Goal: Complete application form

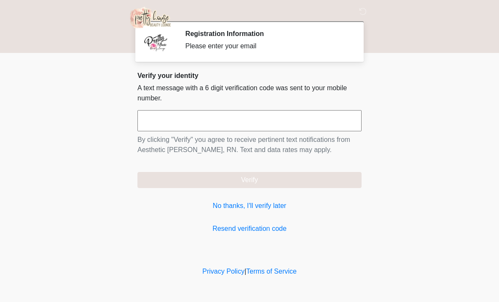
click at [187, 121] on input "text" at bounding box center [249, 120] width 224 height 21
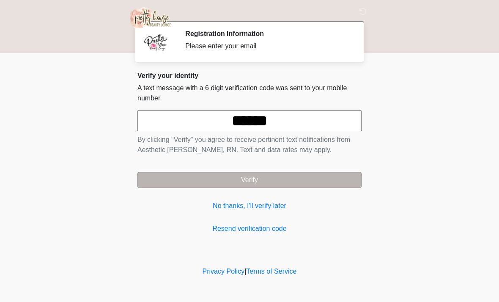
type input "******"
click at [239, 181] on button "Verify" at bounding box center [249, 180] width 224 height 16
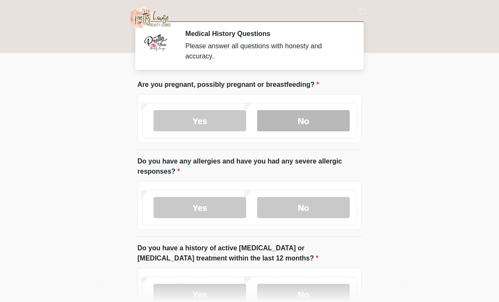
click at [305, 119] on label "No" at bounding box center [303, 120] width 93 height 21
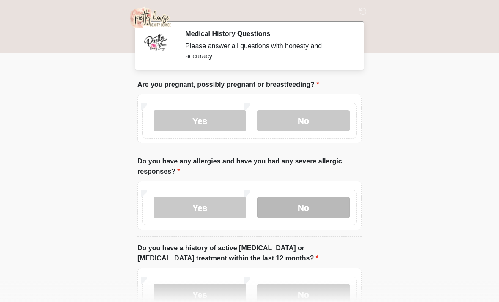
click at [305, 206] on label "No" at bounding box center [303, 207] width 93 height 21
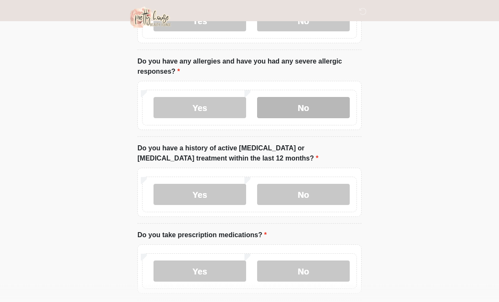
scroll to position [117, 0]
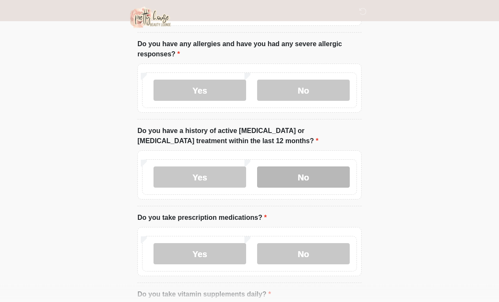
click at [304, 173] on label "No" at bounding box center [303, 177] width 93 height 21
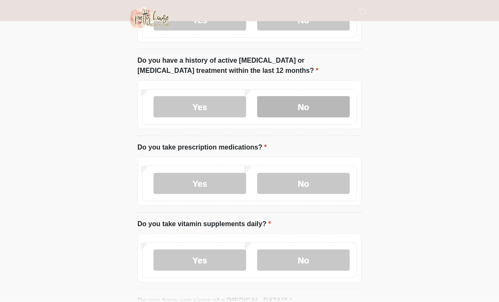
scroll to position [189, 0]
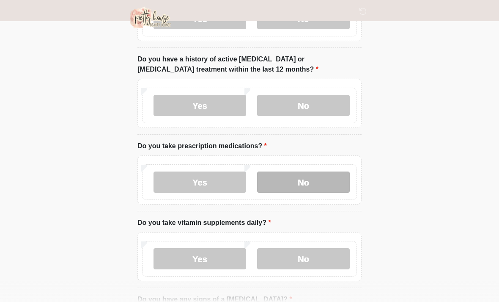
click at [297, 181] on label "No" at bounding box center [303, 181] width 93 height 21
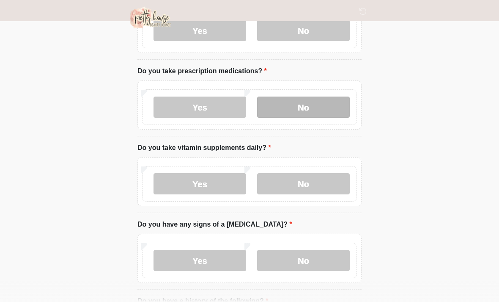
scroll to position [276, 0]
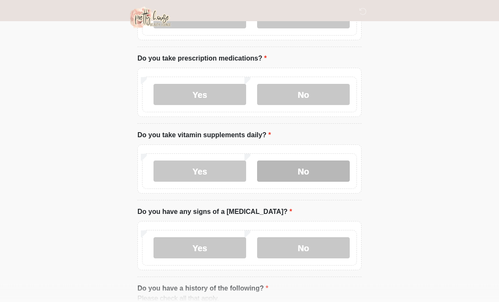
click at [302, 168] on label "No" at bounding box center [303, 171] width 93 height 21
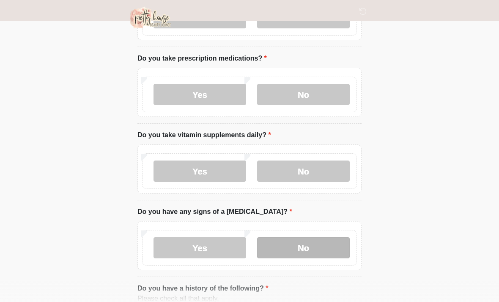
click at [302, 244] on label "No" at bounding box center [303, 247] width 93 height 21
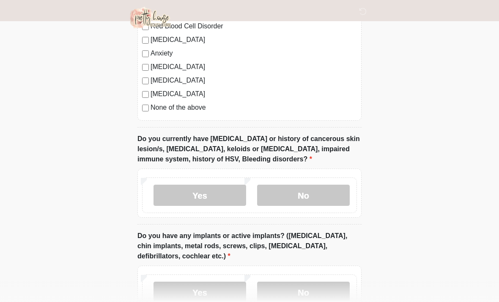
scroll to position [675, 0]
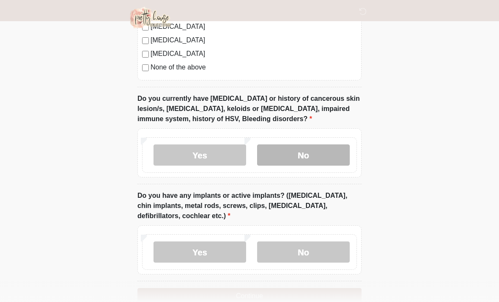
click at [305, 151] on label "No" at bounding box center [303, 154] width 93 height 21
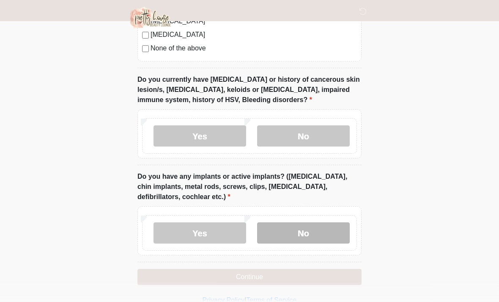
click at [300, 228] on label "No" at bounding box center [303, 232] width 93 height 21
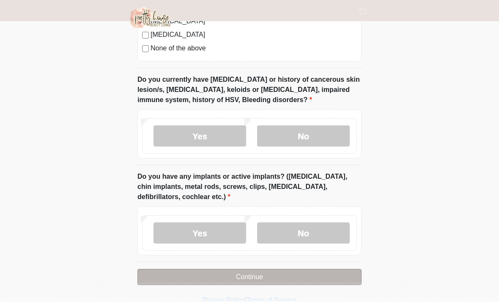
click at [238, 275] on button "Continue" at bounding box center [249, 277] width 224 height 16
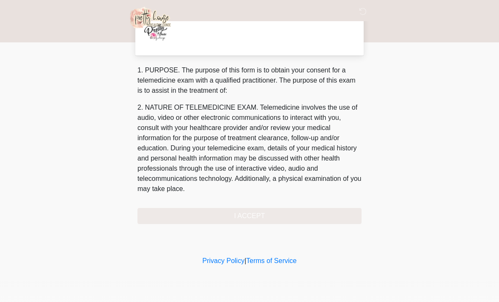
scroll to position [0, 0]
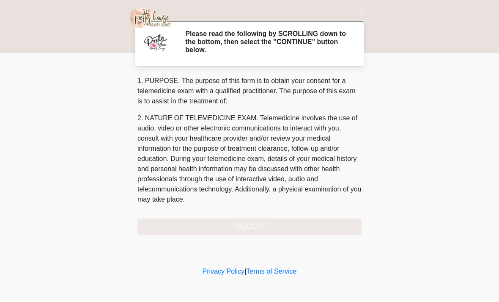
click at [255, 226] on div "1. PURPOSE. The purpose of this form is to obtain your consent for a telemedici…" at bounding box center [249, 155] width 224 height 159
click at [241, 223] on div "1. PURPOSE. The purpose of this form is to obtain your consent for a telemedici…" at bounding box center [249, 155] width 224 height 159
click at [249, 223] on div "1. PURPOSE. The purpose of this form is to obtain your consent for a telemedici…" at bounding box center [249, 155] width 224 height 159
click at [261, 222] on div "1. PURPOSE. The purpose of this form is to obtain your consent for a telemedici…" at bounding box center [249, 155] width 224 height 159
click at [155, 223] on div "1. PURPOSE. The purpose of this form is to obtain your consent for a telemedici…" at bounding box center [249, 155] width 224 height 159
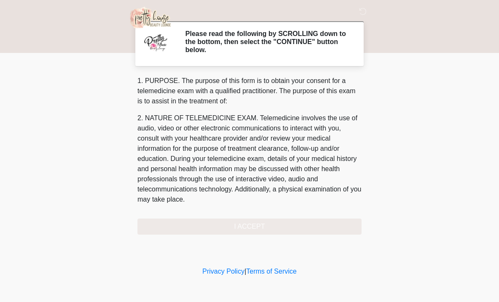
click at [248, 225] on div "1. PURPOSE. The purpose of this form is to obtain your consent for a telemedici…" at bounding box center [249, 155] width 224 height 159
click at [257, 227] on div "1. PURPOSE. The purpose of this form is to obtain your consent for a telemedici…" at bounding box center [249, 155] width 224 height 159
click at [248, 223] on div "1. PURPOSE. The purpose of this form is to obtain your consent for a telemedici…" at bounding box center [249, 155] width 224 height 159
click at [246, 220] on div "1. PURPOSE. The purpose of this form is to obtain your consent for a telemedici…" at bounding box center [249, 155] width 224 height 159
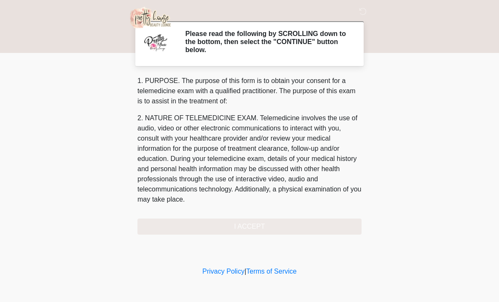
click at [238, 44] on h2 "Please read the following by SCROLLING down to the bottom, then select the "CON…" at bounding box center [267, 42] width 164 height 25
click at [238, 228] on div "1. PURPOSE. The purpose of this form is to obtain your consent for a telemedici…" at bounding box center [249, 155] width 224 height 159
click at [166, 228] on div "1. PURPOSE. The purpose of this form is to obtain your consent for a telemedici…" at bounding box center [249, 155] width 224 height 159
click at [313, 229] on div "1. PURPOSE. The purpose of this form is to obtain your consent for a telemedici…" at bounding box center [249, 155] width 224 height 159
click at [249, 226] on div "1. PURPOSE. The purpose of this form is to obtain your consent for a telemedici…" at bounding box center [249, 155] width 224 height 159
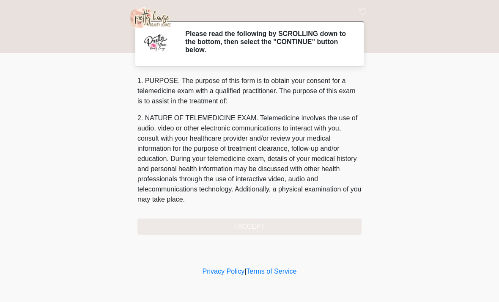
click at [241, 224] on div "1. PURPOSE. The purpose of this form is to obtain your consent for a telemedici…" at bounding box center [249, 155] width 224 height 159
click at [243, 223] on div "1. PURPOSE. The purpose of this form is to obtain your consent for a telemedici…" at bounding box center [249, 155] width 224 height 159
click at [239, 225] on div "1. PURPOSE. The purpose of this form is to obtain your consent for a telemedici…" at bounding box center [249, 155] width 224 height 159
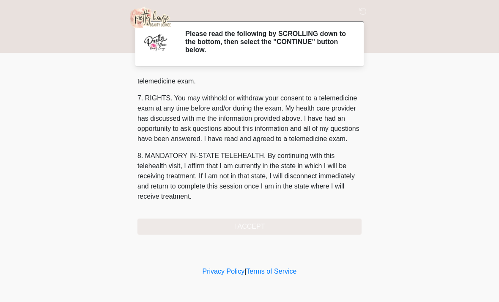
scroll to position [358, 0]
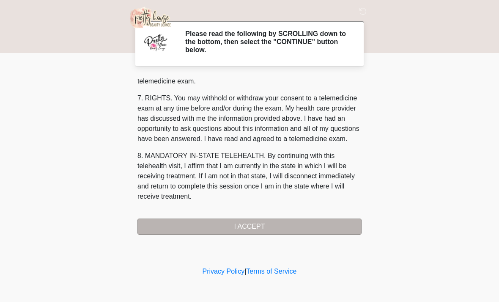
click at [245, 223] on button "I ACCEPT" at bounding box center [249, 226] width 224 height 16
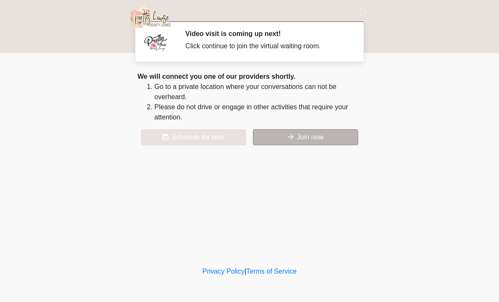
click at [299, 137] on button "Join now" at bounding box center [305, 137] width 105 height 16
